Goal: Navigation & Orientation: Find specific page/section

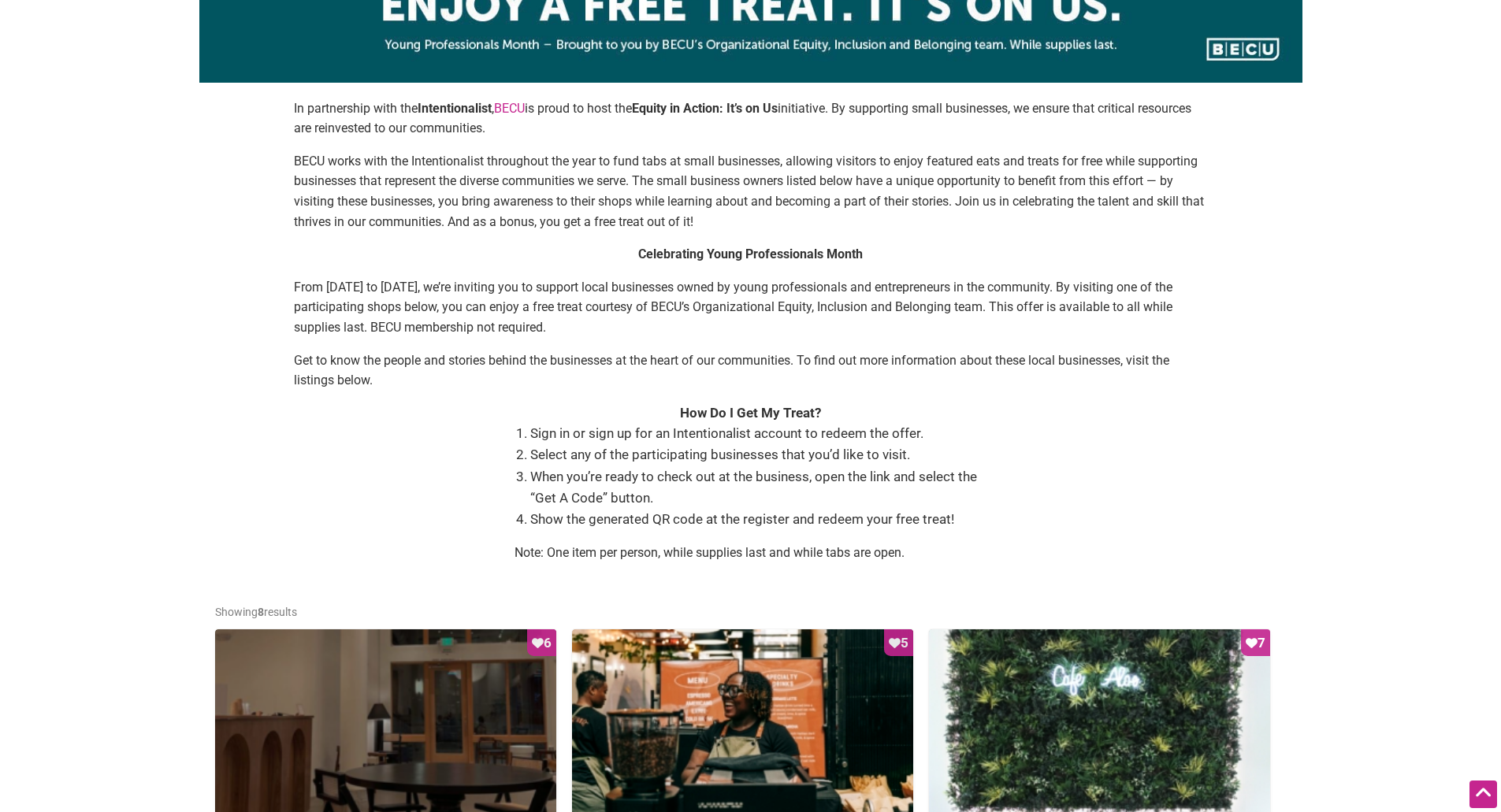
scroll to position [237, 0]
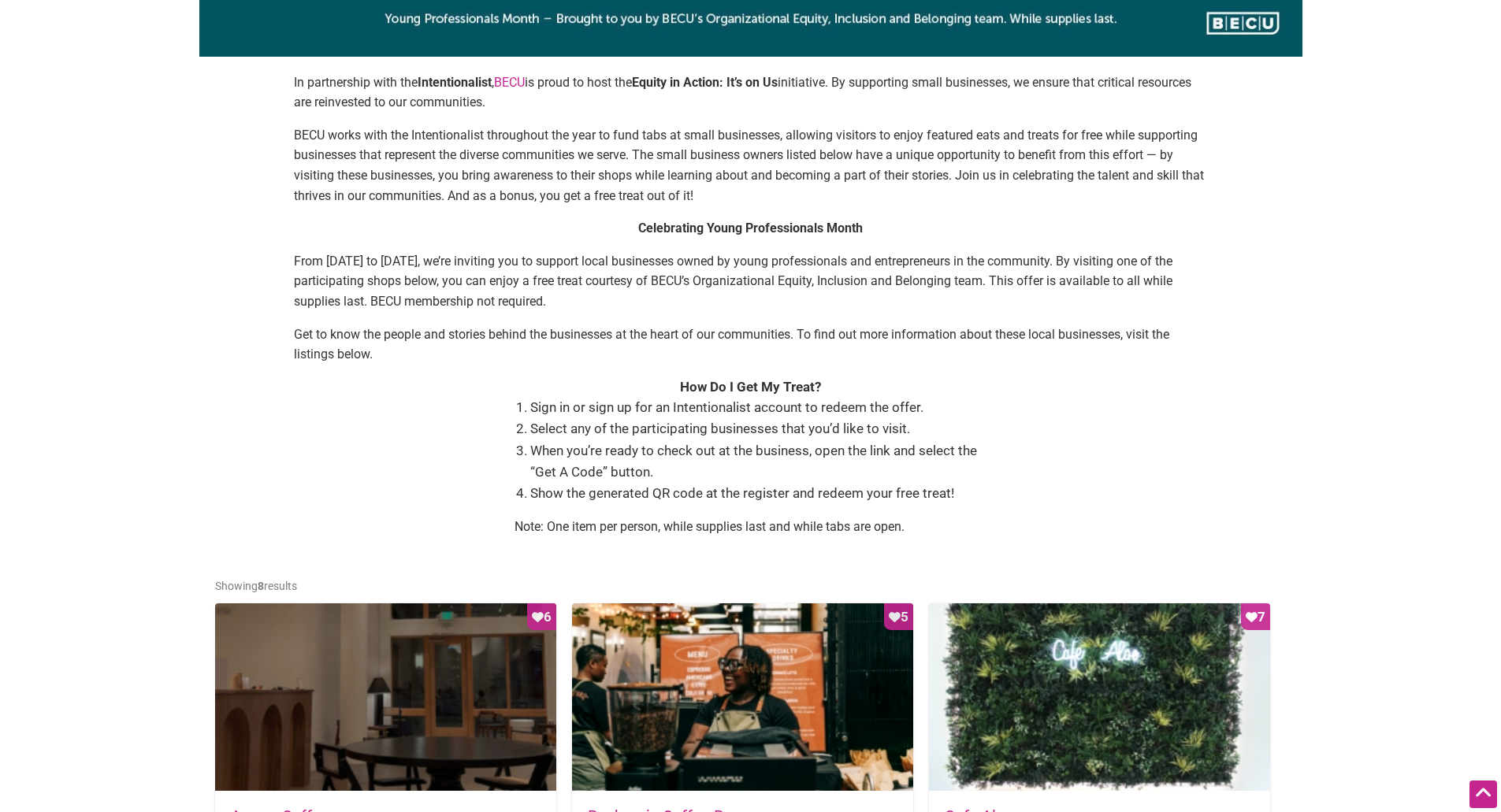
click at [774, 476] on li "When you’re ready to check out at the business, open the link and select the “G…" at bounding box center [759, 461] width 457 height 43
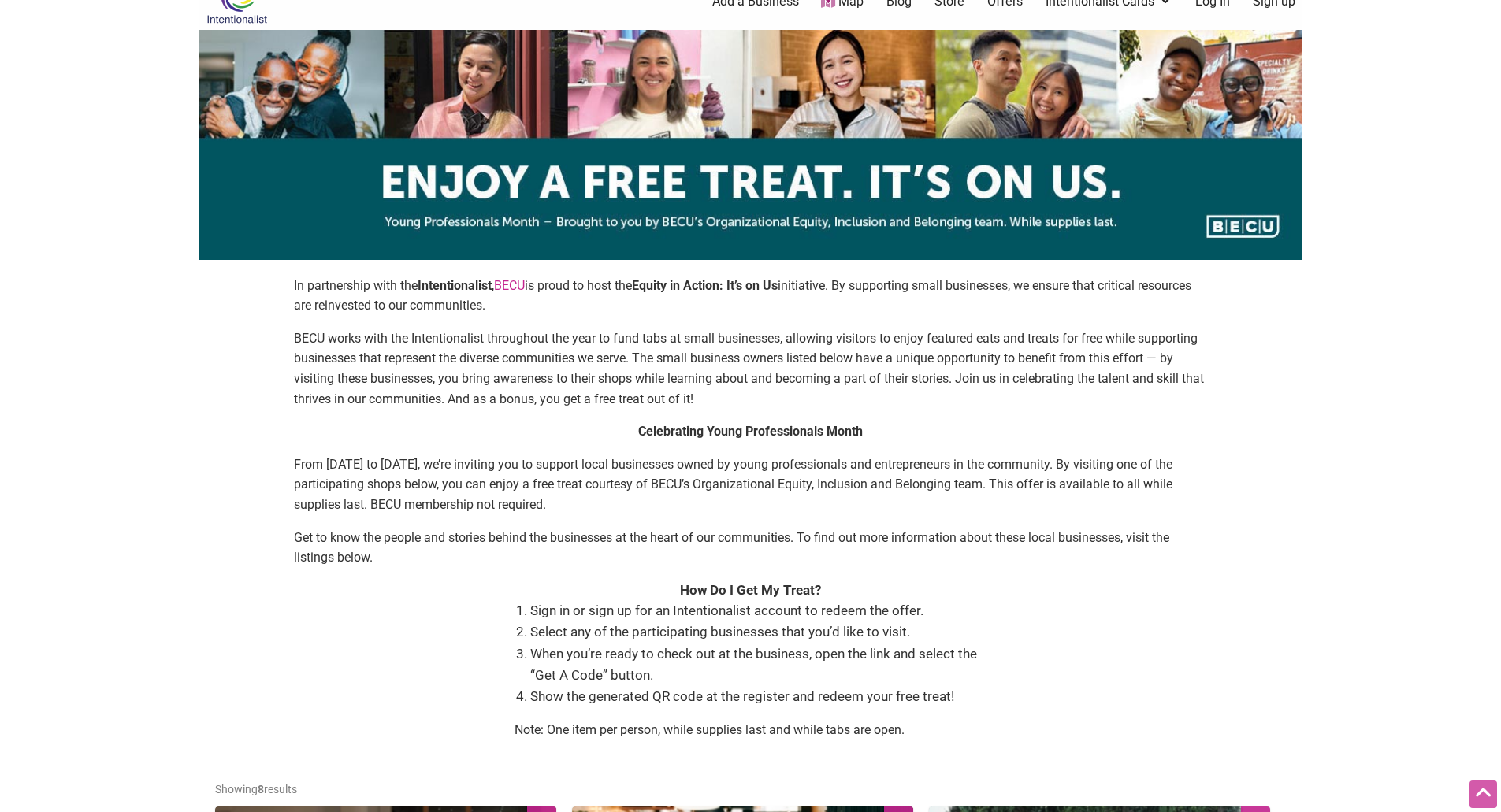
scroll to position [0, 0]
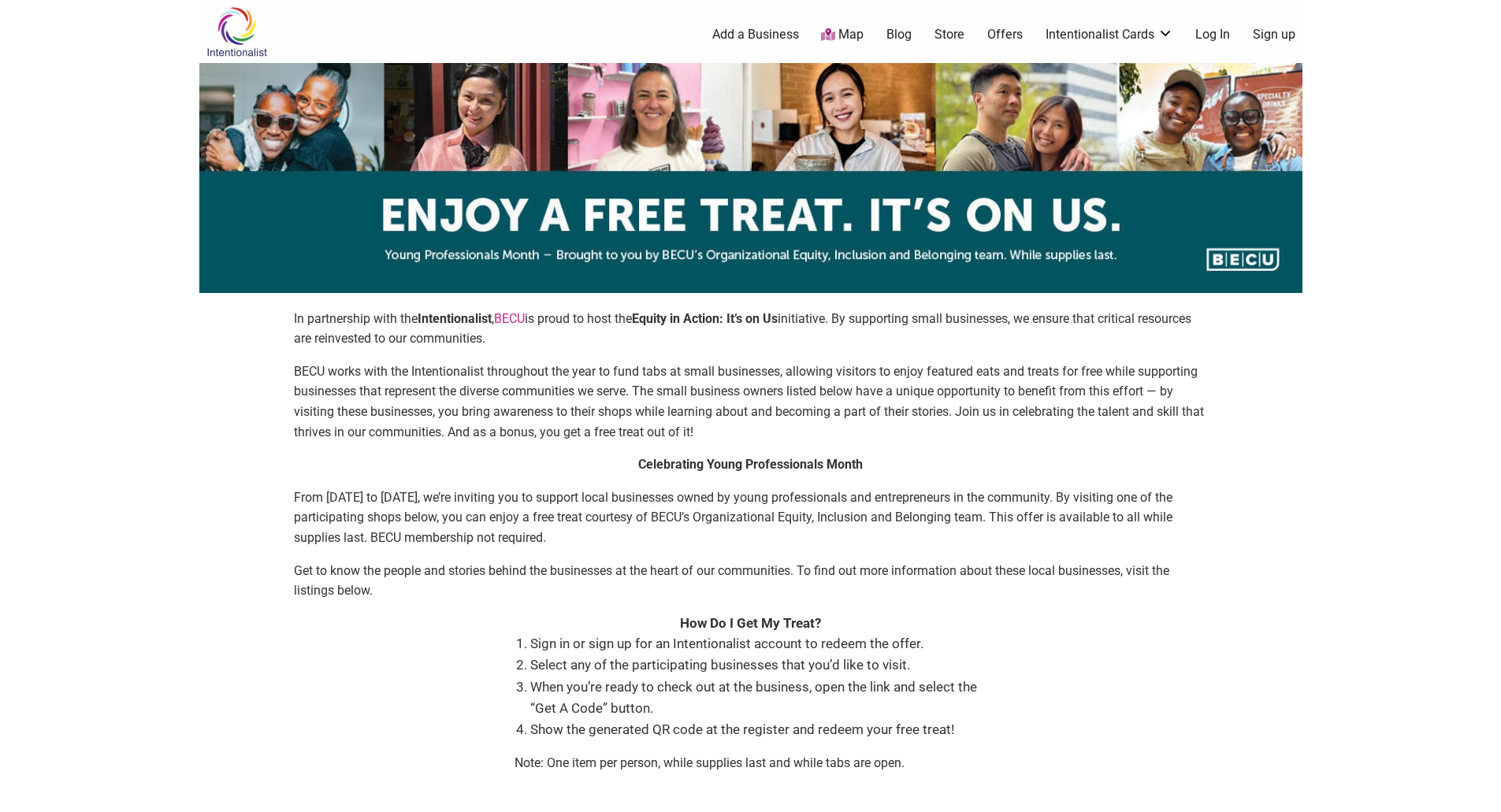
click at [426, 324] on strong "Intentionalist" at bounding box center [454, 318] width 74 height 15
click at [505, 320] on link "BECU" at bounding box center [509, 318] width 31 height 15
click at [1204, 35] on link "Log In" at bounding box center [1212, 34] width 35 height 17
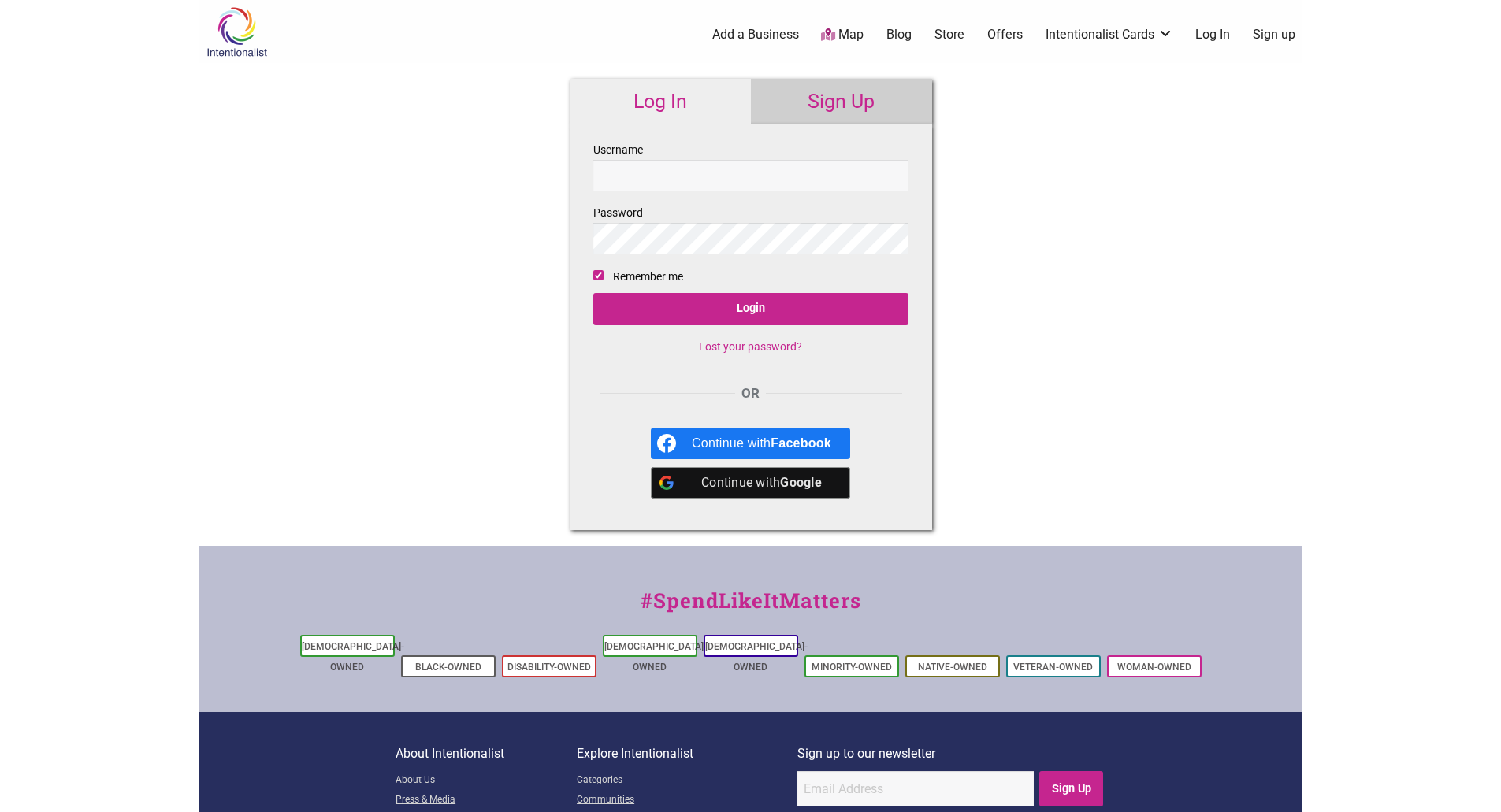
click at [695, 184] on input "Username" at bounding box center [750, 175] width 315 height 31
click at [633, 172] on input "Username" at bounding box center [750, 175] width 315 height 31
type input "[EMAIL_ADDRESS][PERSON_NAME][DOMAIN_NAME]"
click at [699, 484] on div "Continue with Google" at bounding box center [761, 482] width 139 height 32
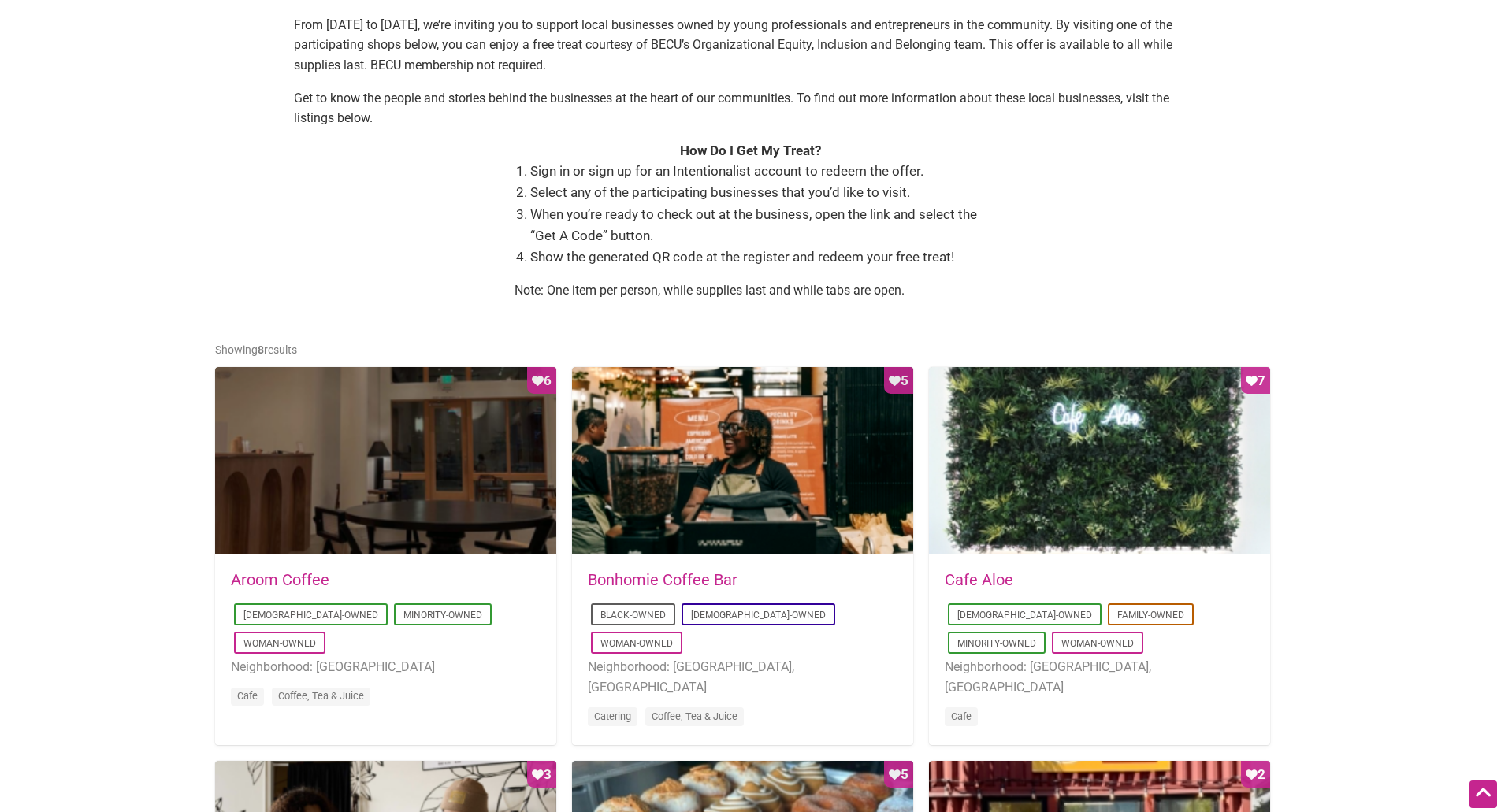
scroll to position [552, 0]
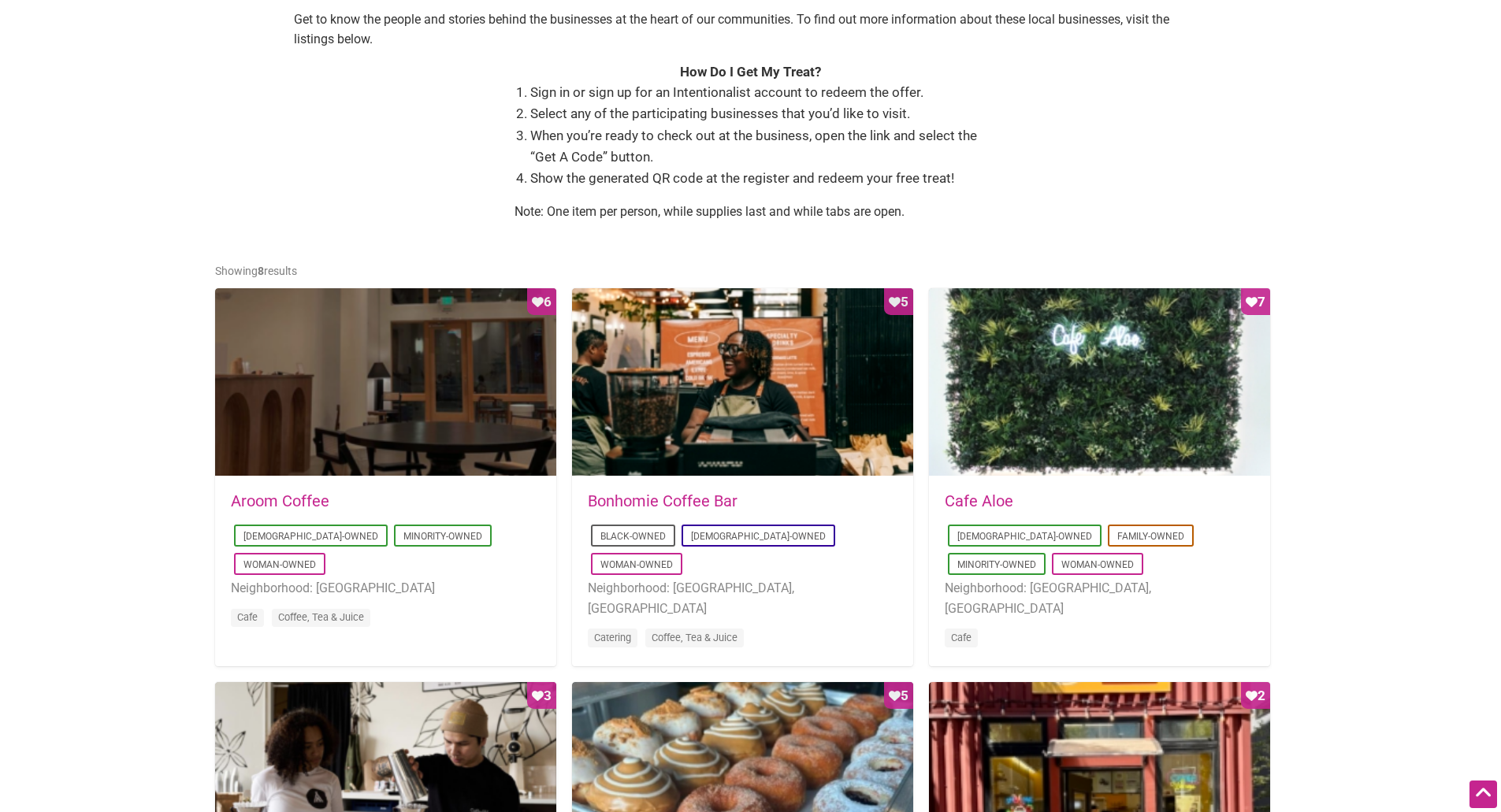
click at [666, 502] on link "Bonhomie Coffee Bar" at bounding box center [662, 500] width 150 height 19
